Goal: Contribute content

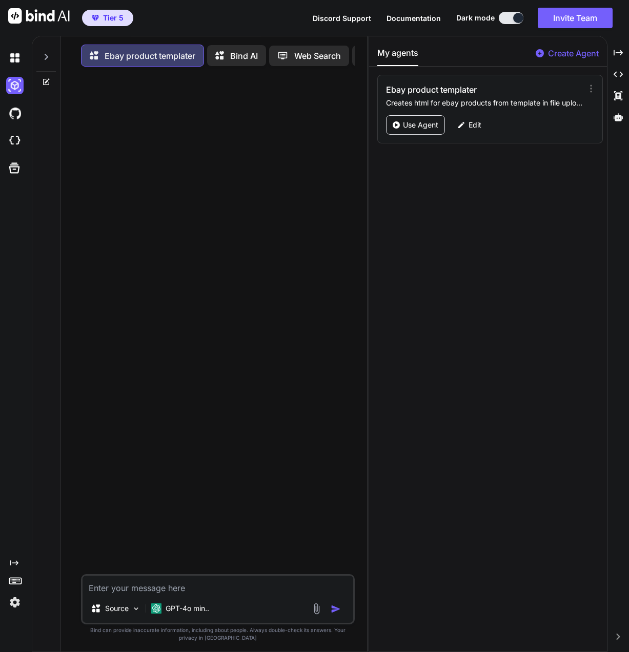
click at [422, 129] on p "Use Agent" at bounding box center [420, 125] width 35 height 10
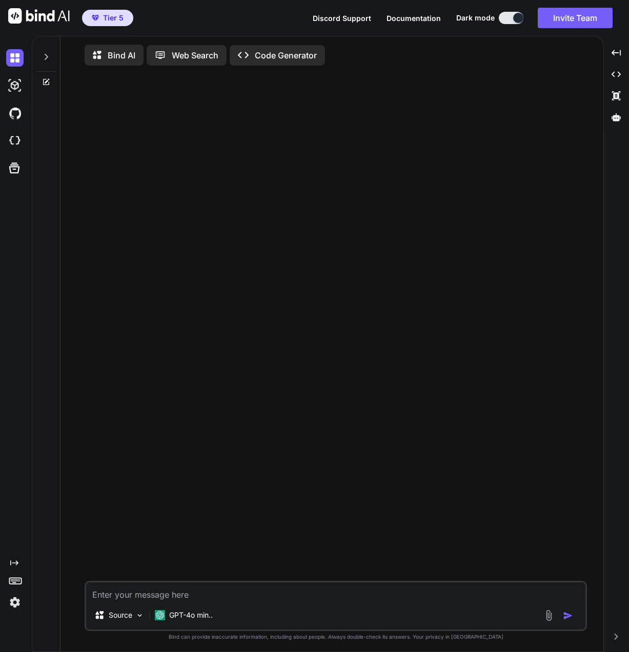
type textarea "x"
click at [48, 58] on icon at bounding box center [46, 57] width 8 height 8
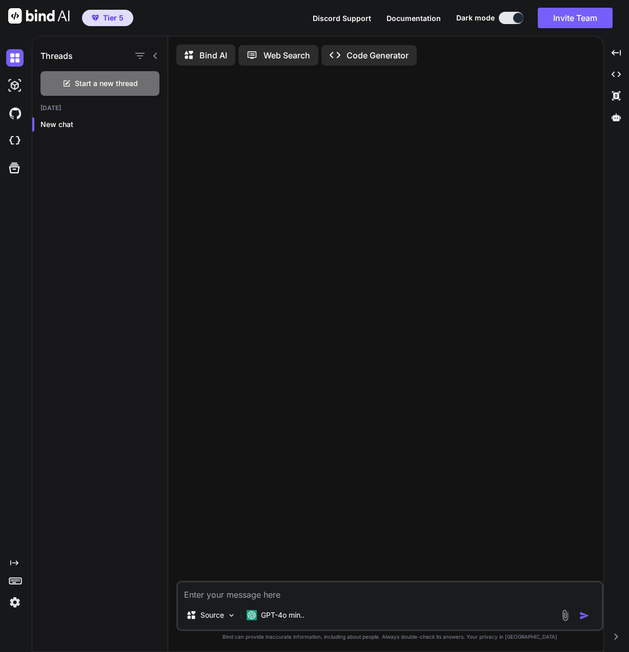
click at [15, 86] on img at bounding box center [14, 85] width 17 height 17
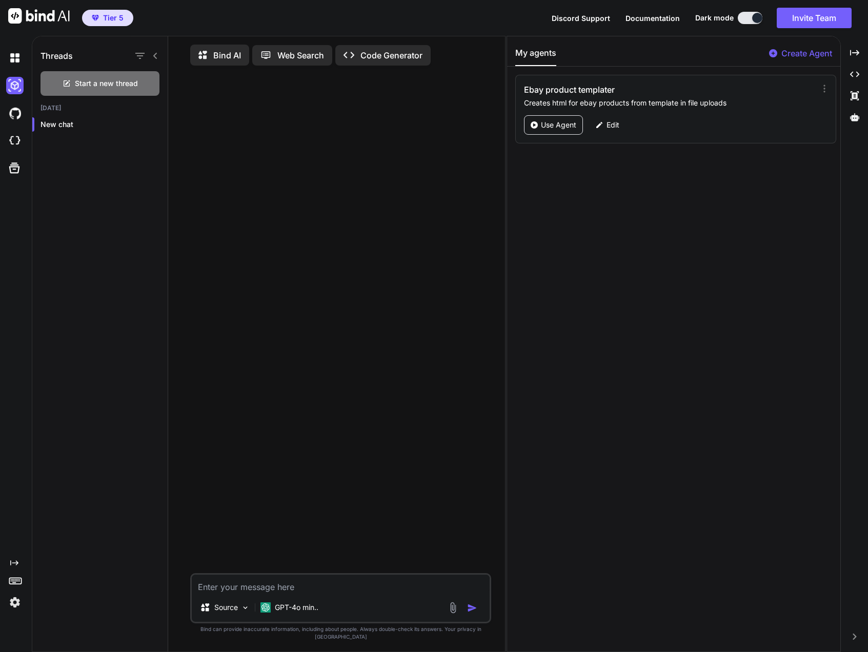
click at [20, 169] on icon at bounding box center [14, 168] width 14 height 14
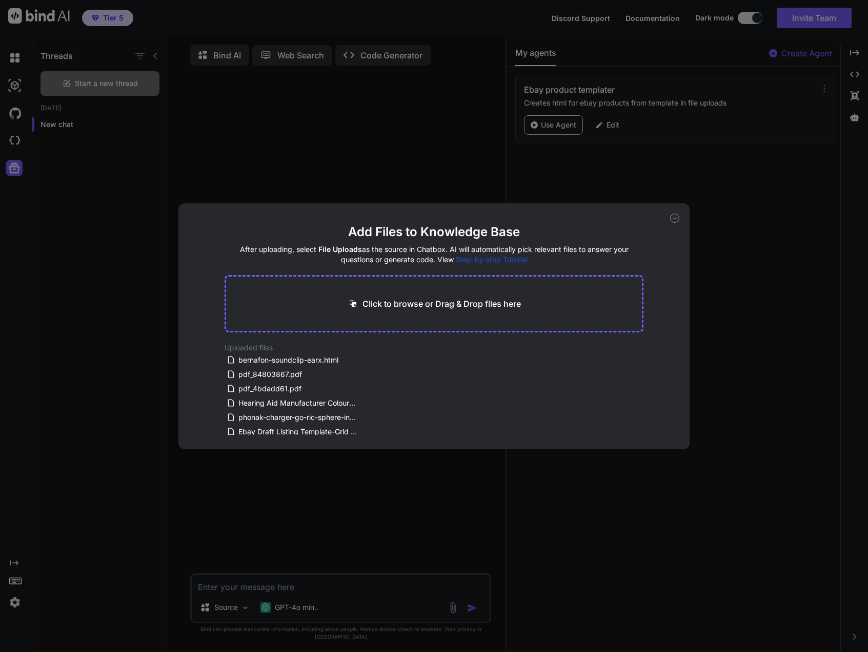
click at [275, 151] on div "Add Files to Knowledge Base After uploading, select File Uploads as the source …" at bounding box center [434, 326] width 868 height 652
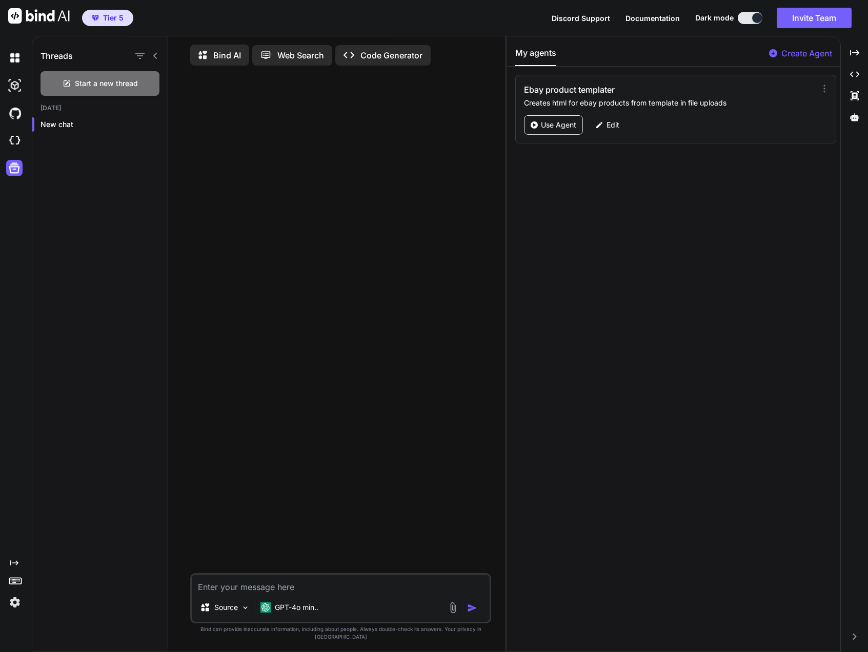
click at [10, 138] on img at bounding box center [14, 140] width 17 height 17
click at [15, 557] on div "Created with Pixso." at bounding box center [14, 327] width 28 height 567
click at [565, 126] on p "Use Agent" at bounding box center [558, 125] width 35 height 10
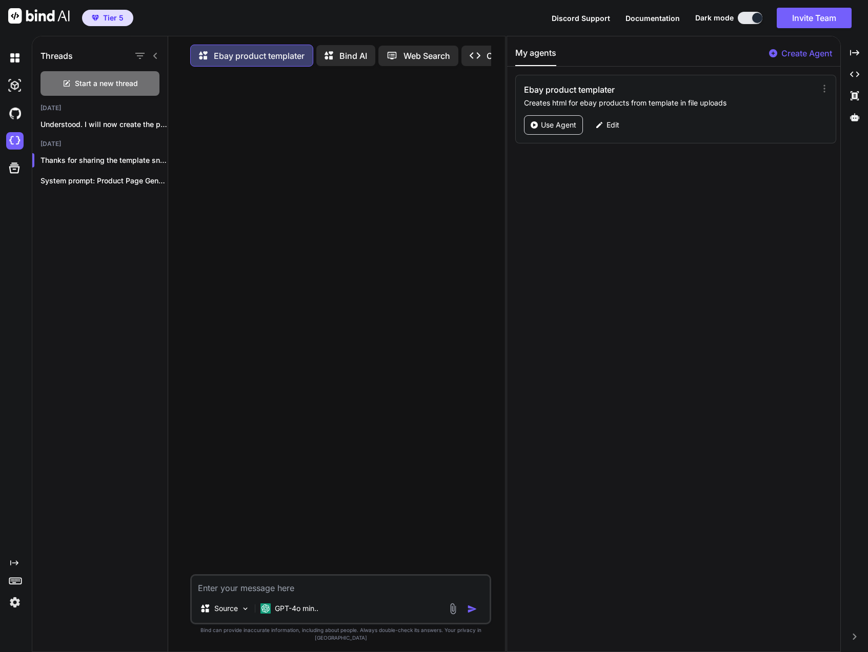
click at [134, 121] on p "Understood. I will now create the page..." at bounding box center [103, 124] width 127 height 10
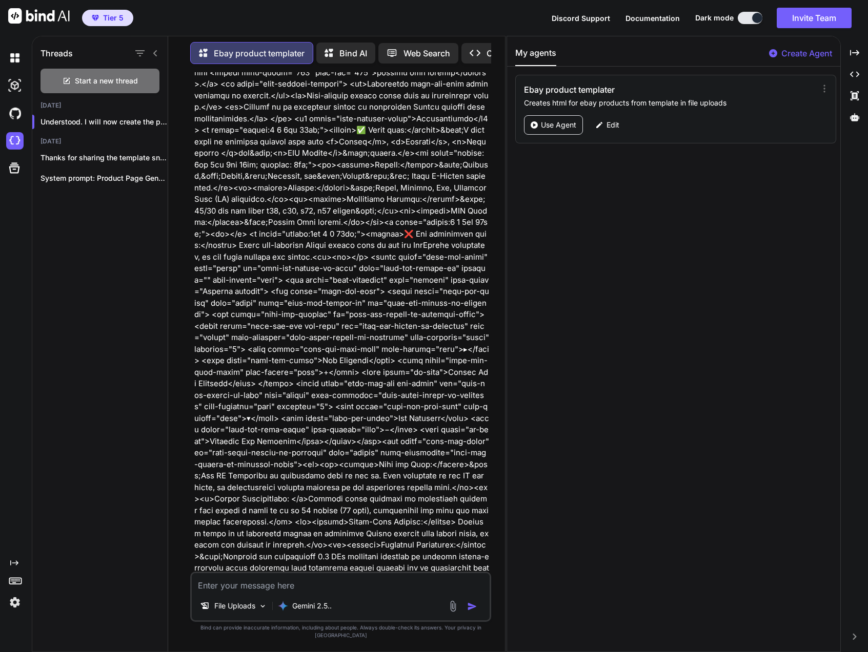
scroll to position [12932, 0]
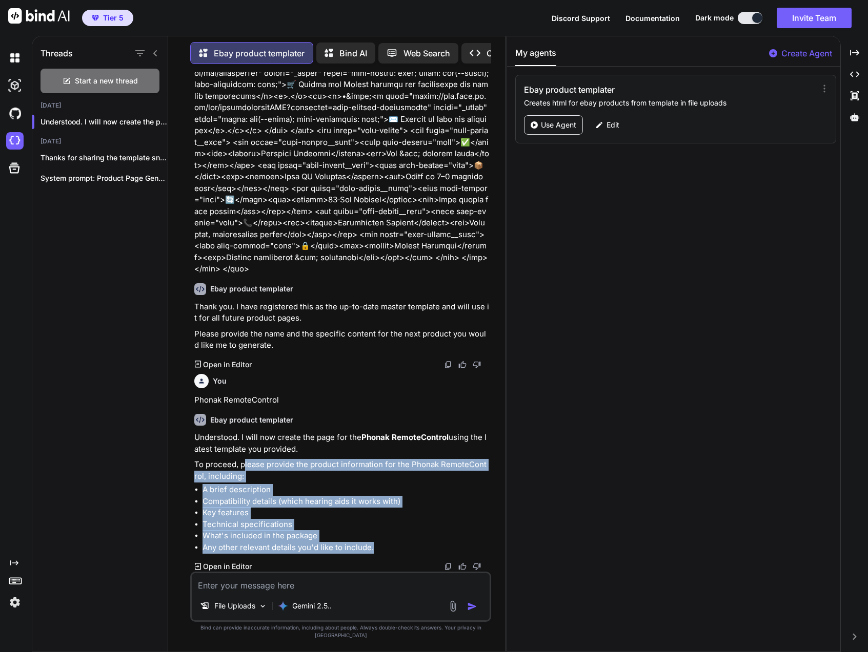
drag, startPoint x: 387, startPoint y: 555, endPoint x: 243, endPoint y: 474, distance: 165.4
click at [243, 474] on div "Understood. I will now create the page for the Phonak RemoteControl using the l…" at bounding box center [341, 492] width 295 height 121
drag, startPoint x: 284, startPoint y: 475, endPoint x: 274, endPoint y: 475, distance: 9.7
click at [274, 475] on p "To proceed, please provide the product information for the Phonak RemoteControl…" at bounding box center [341, 470] width 295 height 23
drag, startPoint x: 266, startPoint y: 469, endPoint x: 386, endPoint y: 554, distance: 147.2
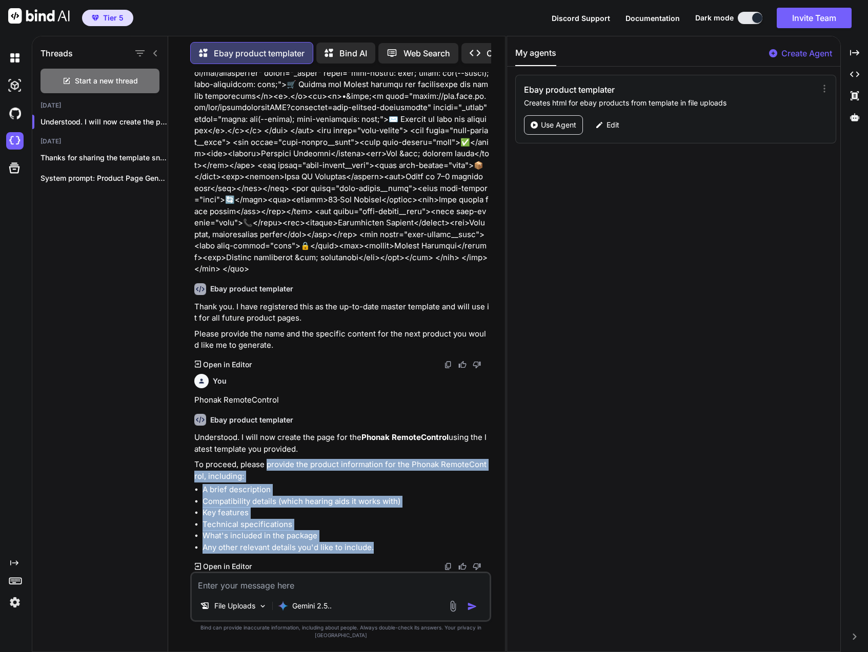
click at [386, 554] on div "Understood. I will now create the page for the Phonak RemoteControl using the l…" at bounding box center [341, 492] width 295 height 121
click at [386, 554] on li "Any other relevant details you'd like to include." at bounding box center [345, 548] width 287 height 12
drag, startPoint x: 376, startPoint y: 554, endPoint x: 239, endPoint y: 475, distance: 158.0
click at [239, 475] on div "Understood. I will now create the page for the Phonak RemoteControl using the l…" at bounding box center [341, 492] width 295 height 121
copy div "please provide the product information for the Phonak RemoteControl, including:…"
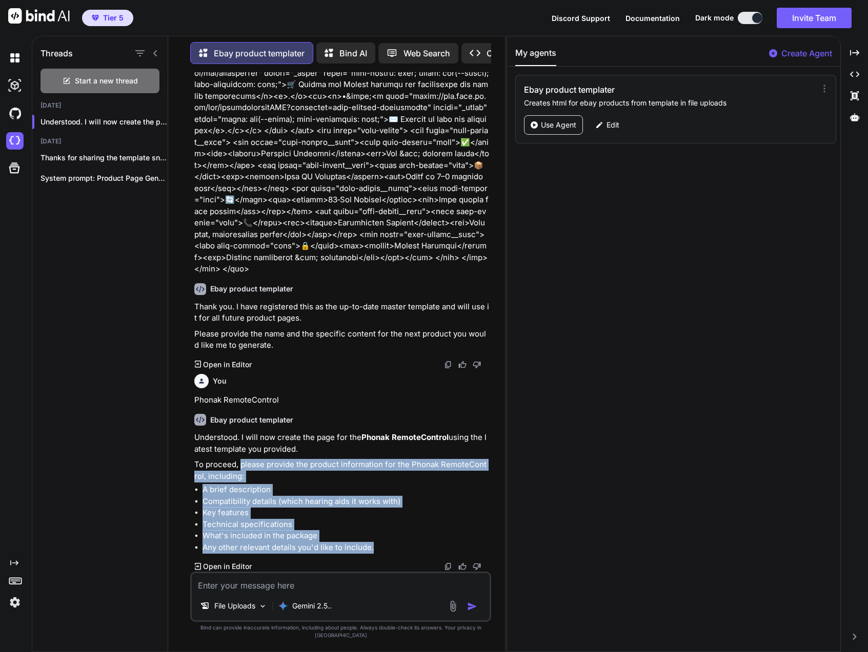
click at [271, 587] on textarea at bounding box center [341, 583] width 298 height 18
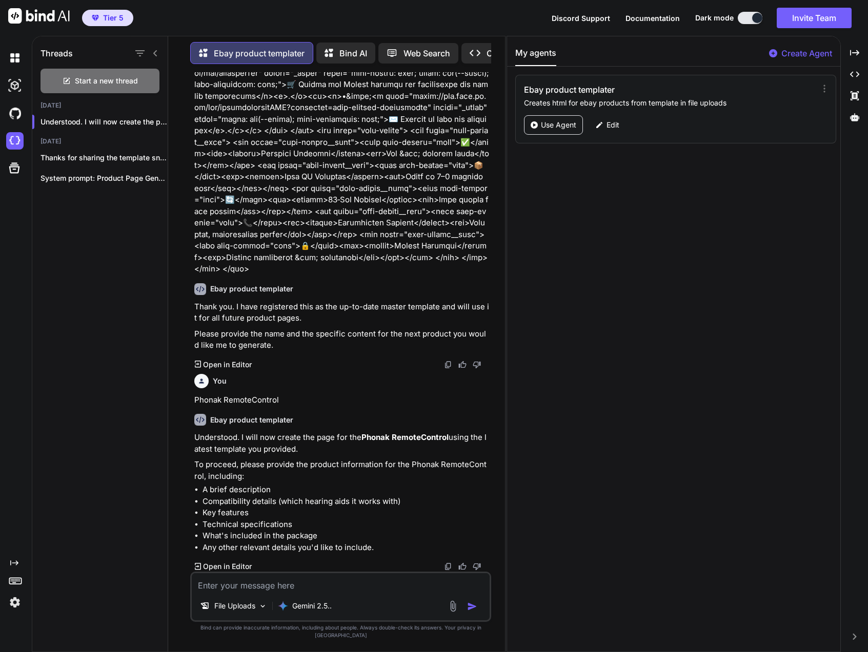
paste textarea "Phonak RemoteControl - Complete Product Information Brief Description The Phona…"
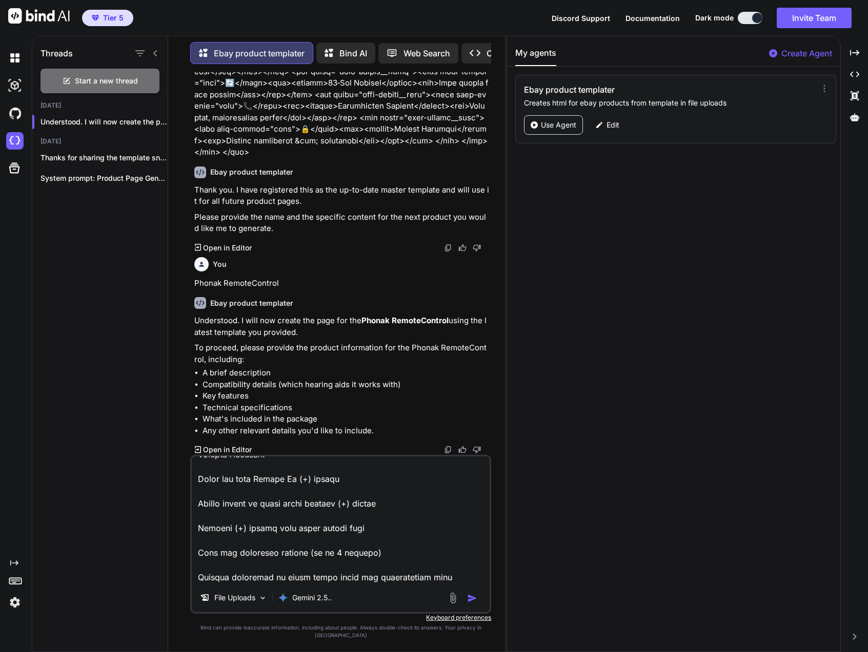
scroll to position [2155, 0]
click at [439, 583] on textarea at bounding box center [341, 520] width 298 height 127
paste textarea "One-Time Setup Automatic Reconnection - connects automatically after initial pa…"
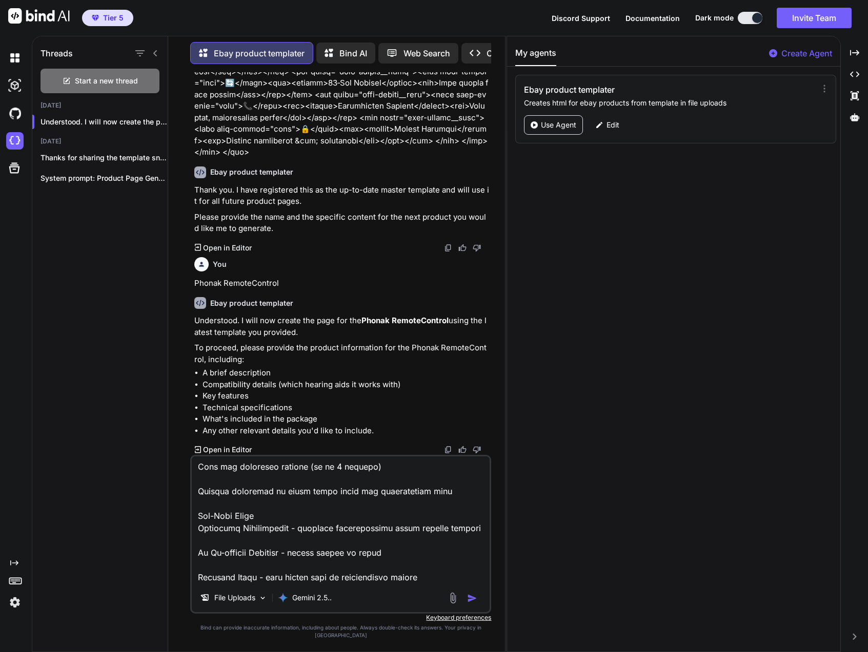
scroll to position [2241, 0]
click at [425, 580] on textarea at bounding box center [341, 520] width 298 height 127
paste textarea "Regulatory & Compliance Information Certifications CE Mark - European complianc…"
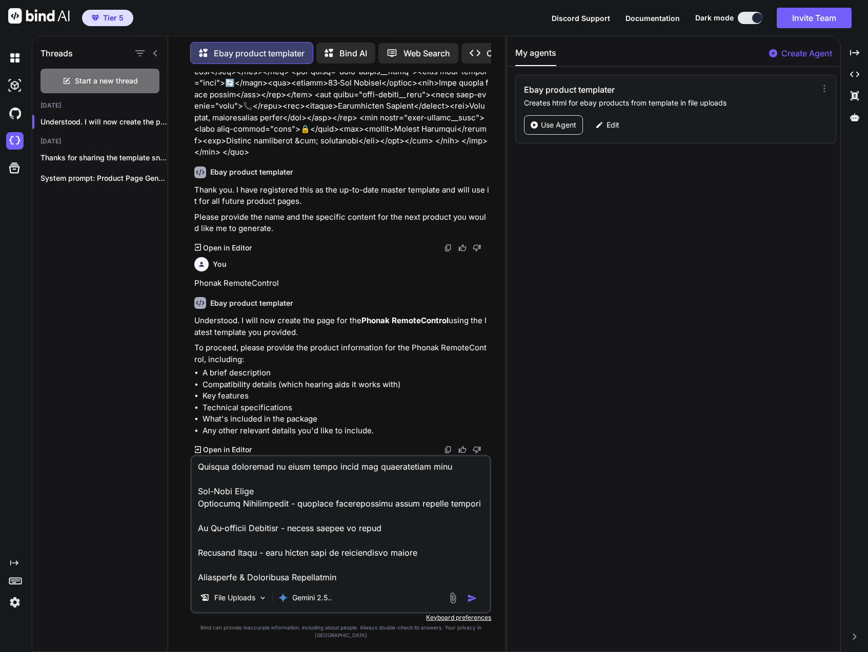
scroll to position [3162, 0]
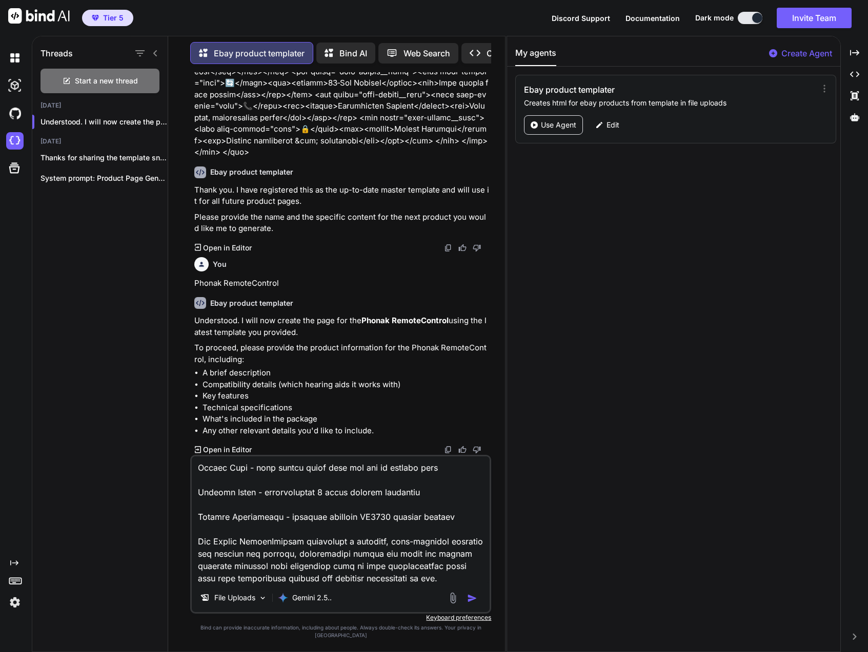
type textarea "Phonak RemoteControl - Complete Product Information Brief Description The Phona…"
click at [473, 604] on img "button" at bounding box center [472, 599] width 10 height 10
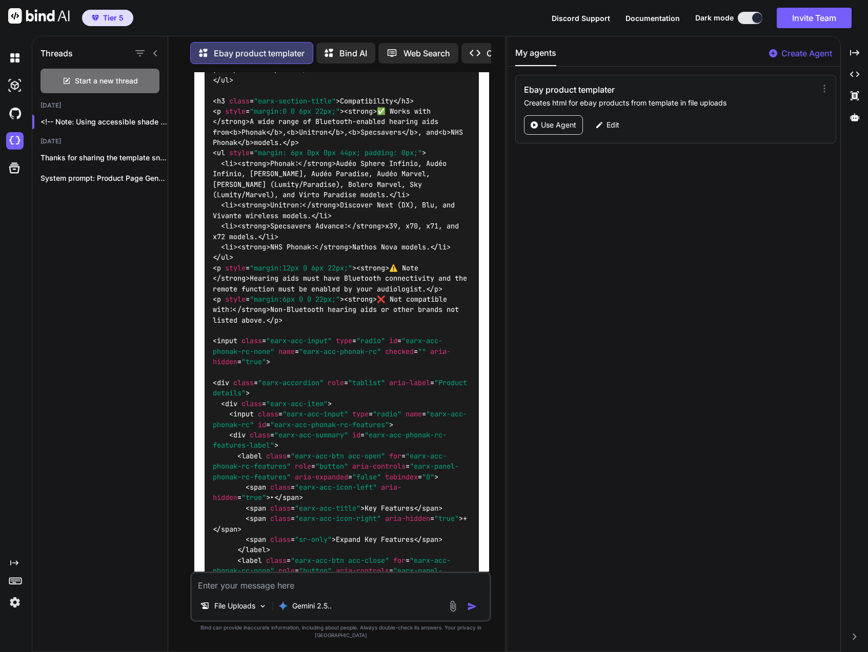
scroll to position [14535, 0]
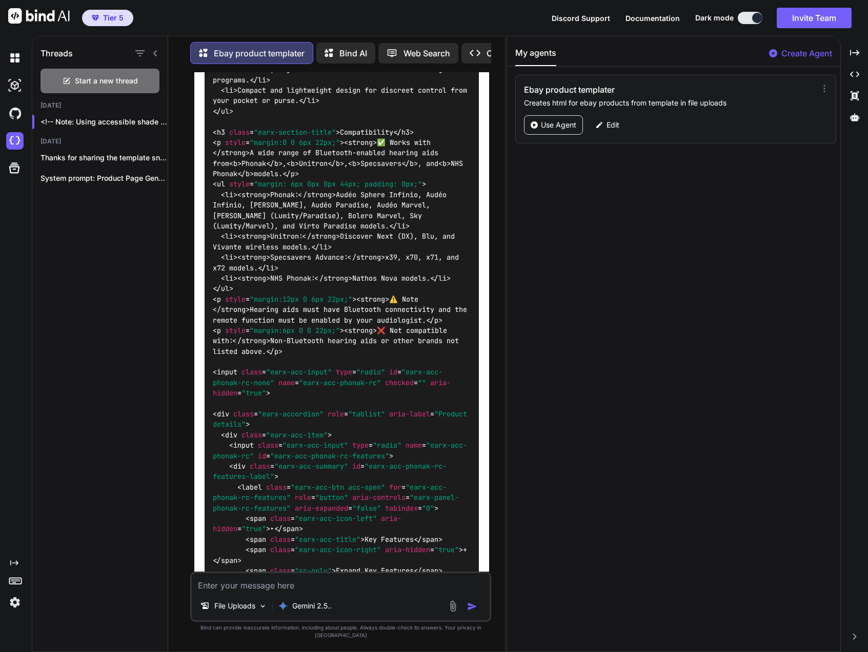
click at [253, 592] on textarea at bounding box center [341, 583] width 298 height 18
type textarea "put all into a codeblock"
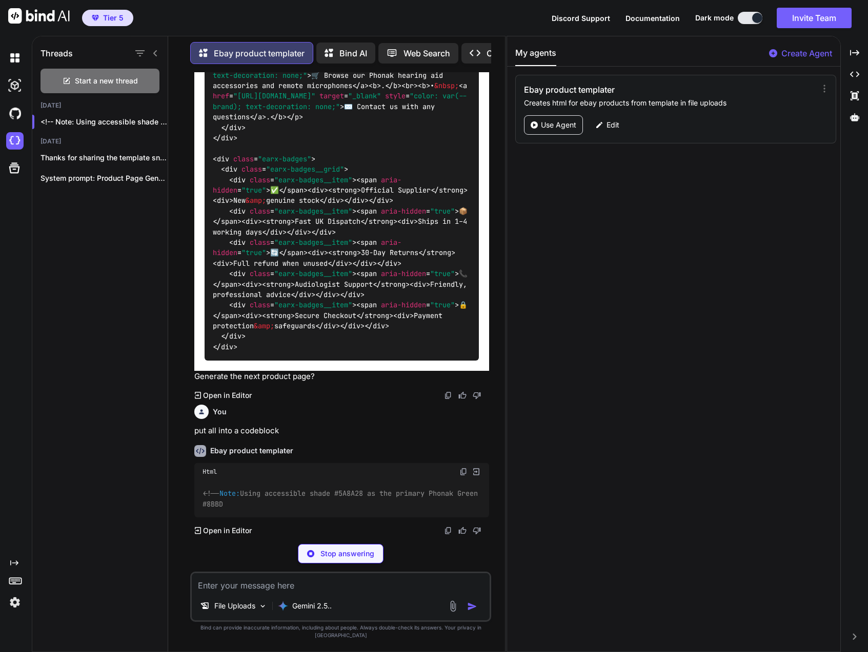
scroll to position [17719, 0]
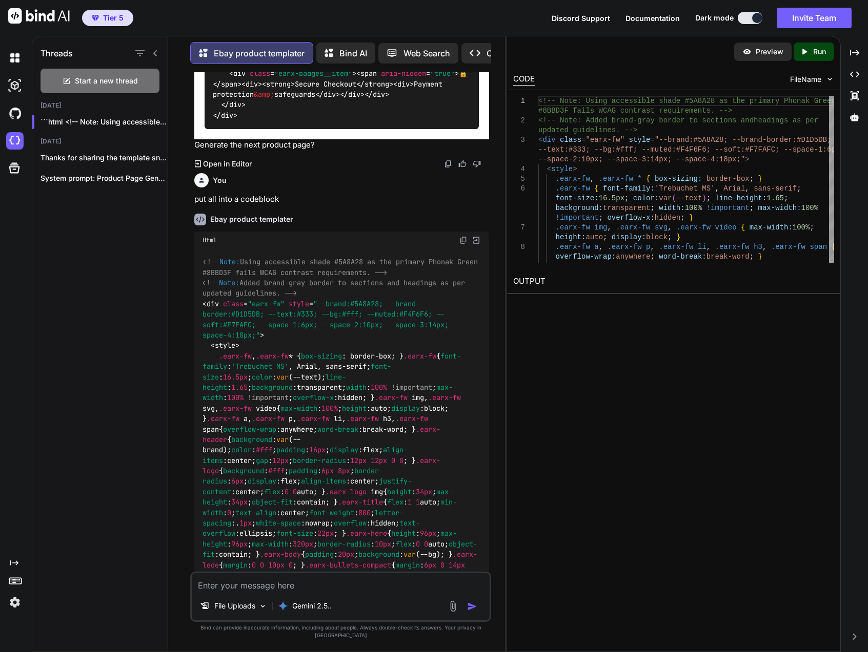
click at [479, 245] on img at bounding box center [476, 240] width 9 height 9
click at [628, 53] on p "Run" at bounding box center [819, 52] width 13 height 10
click at [351, 169] on div "Created with Pixso. Open in Editor" at bounding box center [341, 164] width 295 height 10
click at [596, 304] on link "https://app.onecompiler.com/43wueu9aw_43ww7hxhr" at bounding box center [554, 306] width 83 height 10
